Goal: Transaction & Acquisition: Purchase product/service

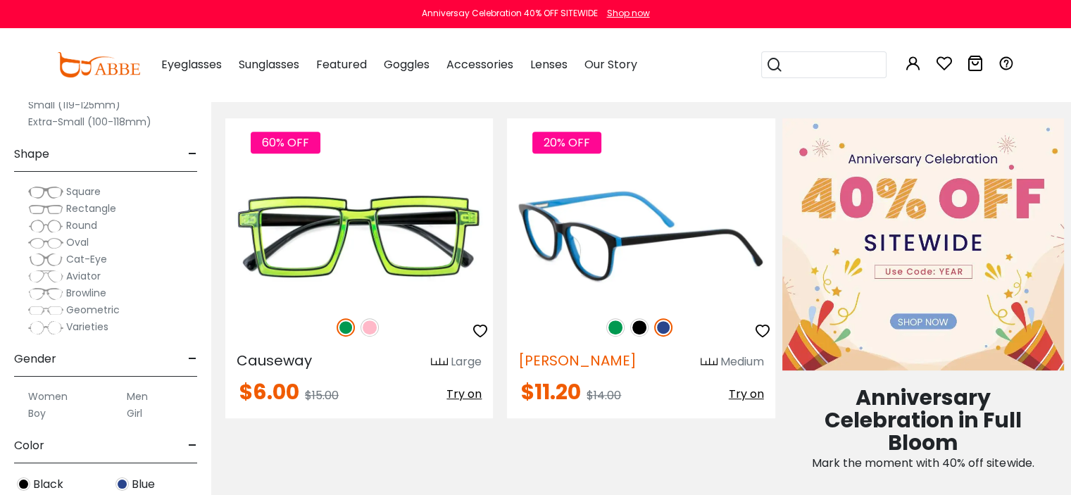
scroll to position [983, 0]
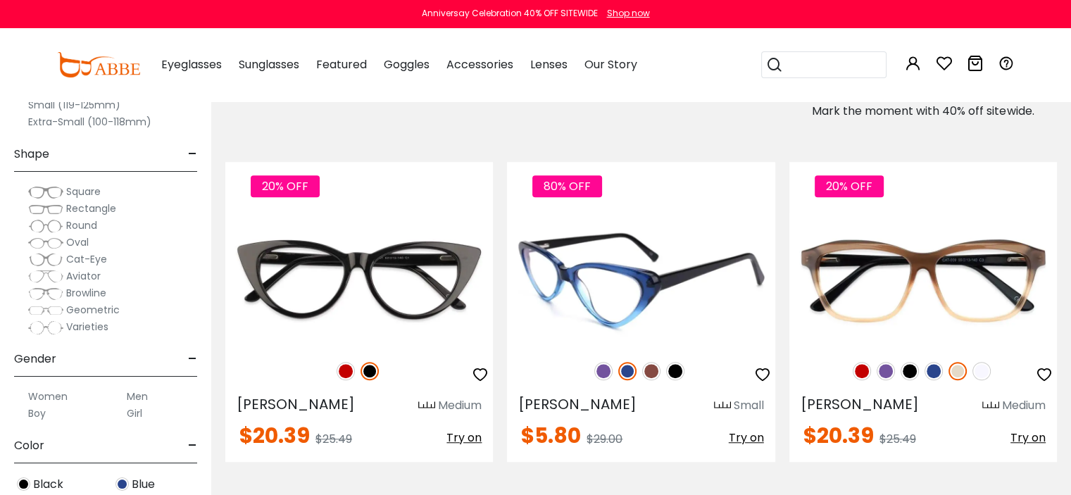
click at [602, 331] on img at bounding box center [641, 280] width 268 height 134
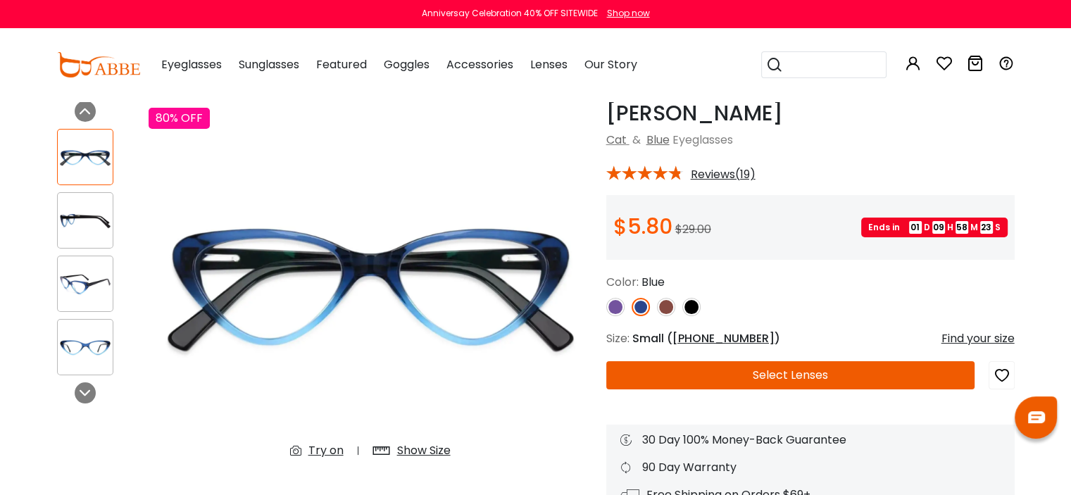
scroll to position [141, 0]
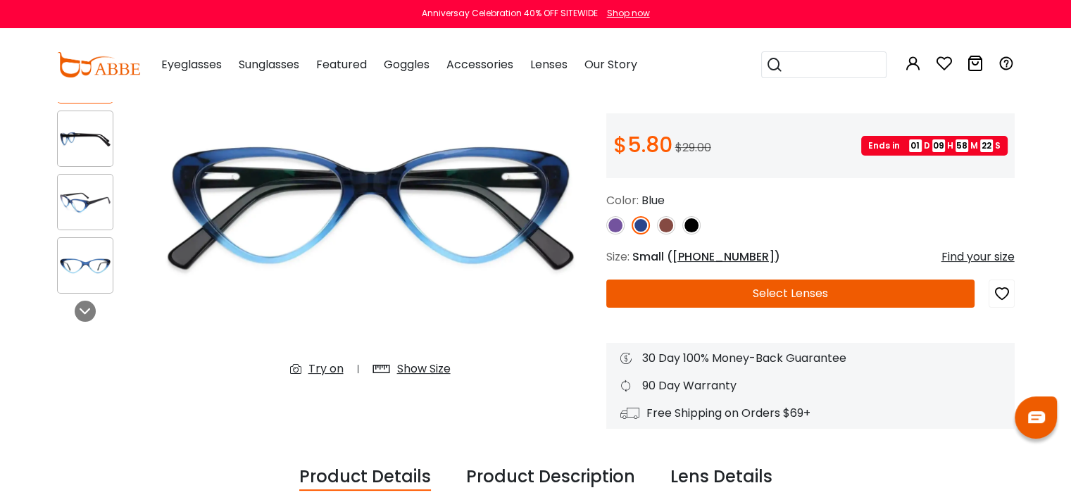
click at [769, 296] on button "Select Lenses" at bounding box center [790, 293] width 369 height 28
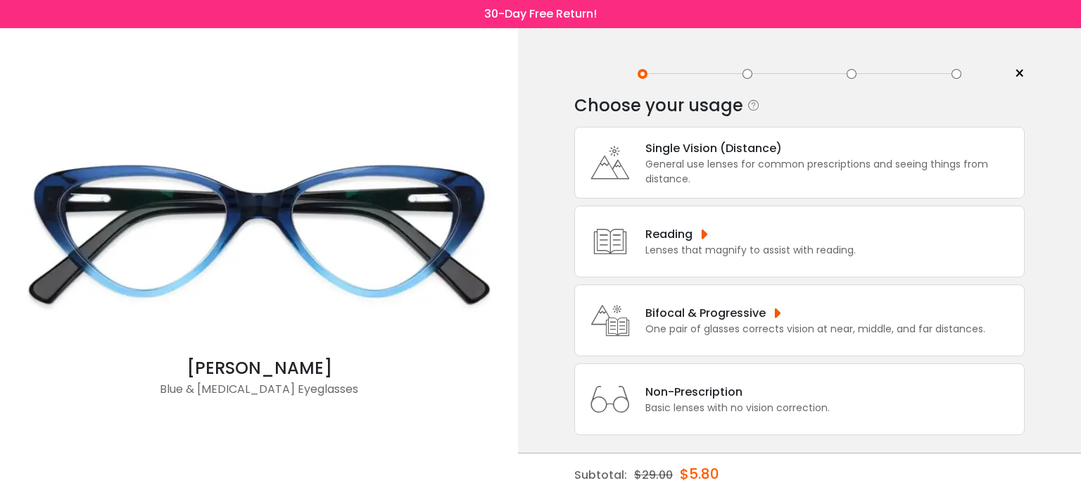
click at [732, 386] on div "Non-Prescription" at bounding box center [738, 392] width 184 height 18
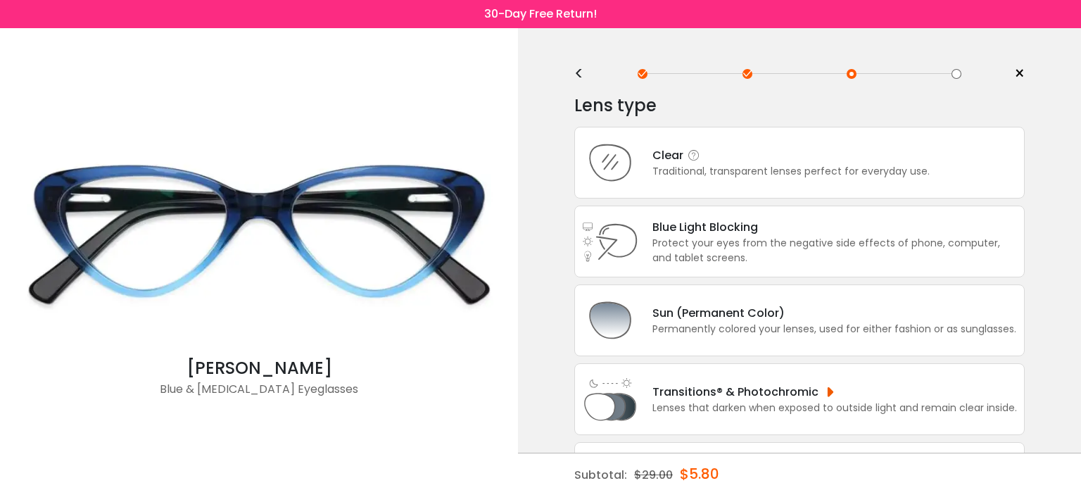
click at [737, 145] on div "Clear Traditional, transparent lenses perfect for everyday use." at bounding box center [799, 163] width 451 height 72
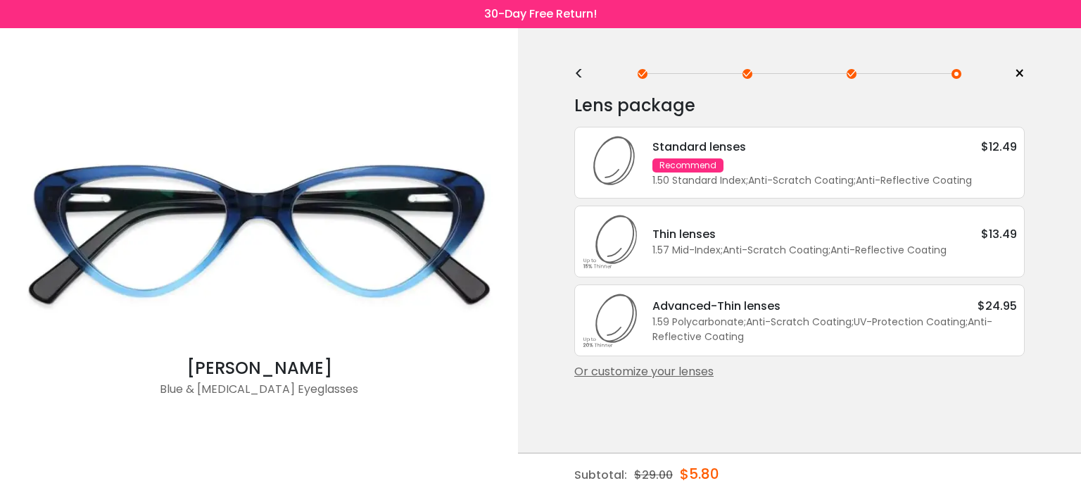
click at [730, 227] on div "Thin lenses $13.49" at bounding box center [835, 234] width 365 height 18
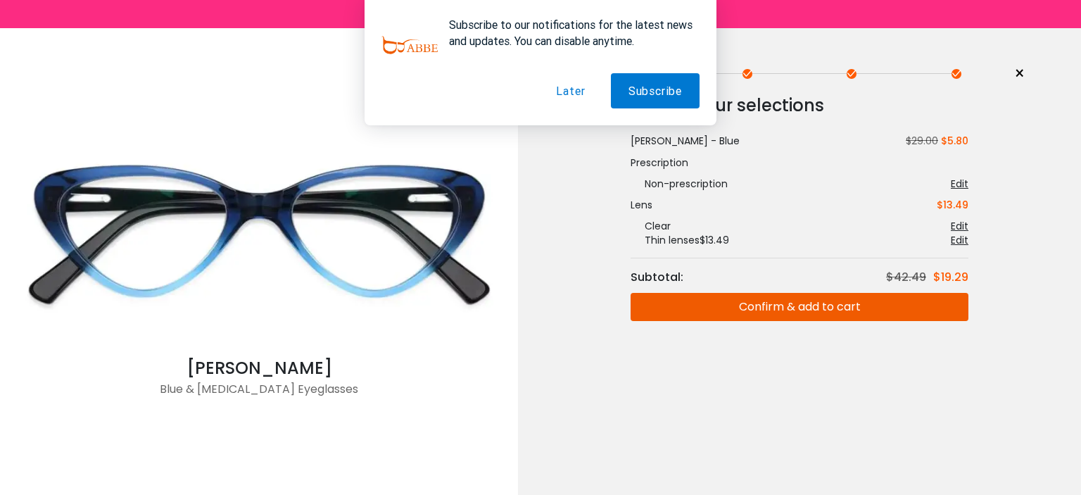
click at [755, 305] on button "Confirm & add to cart" at bounding box center [800, 307] width 338 height 28
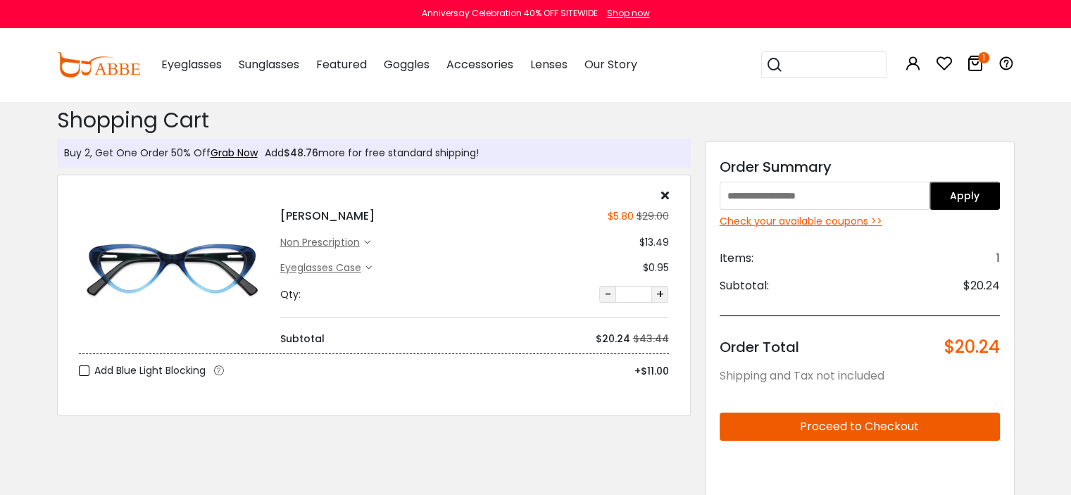
click at [819, 191] on input "text" at bounding box center [824, 196] width 210 height 28
paste input "******"
type input "******"
click at [961, 194] on button "Apply" at bounding box center [964, 196] width 70 height 28
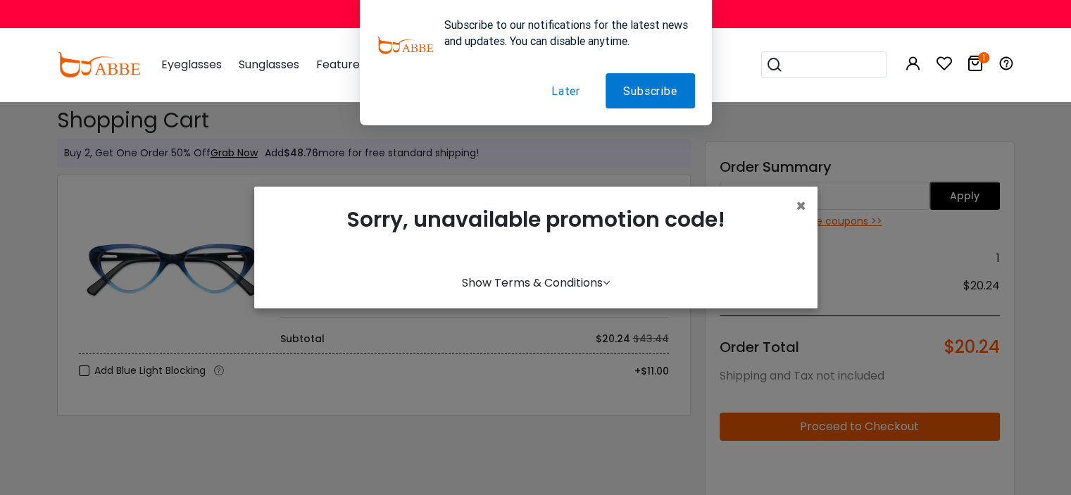
click at [929, 58] on div "Subscribe to our notifications for the latest news and updates. You can disable…" at bounding box center [535, 62] width 1071 height 125
